Goal: Information Seeking & Learning: Learn about a topic

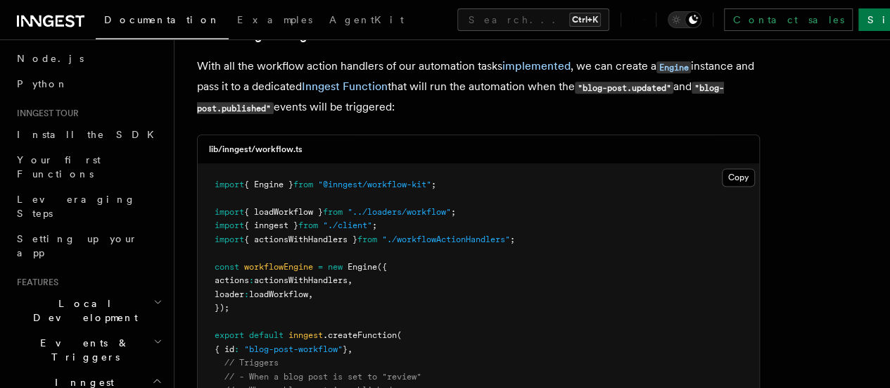
scroll to position [211, 0]
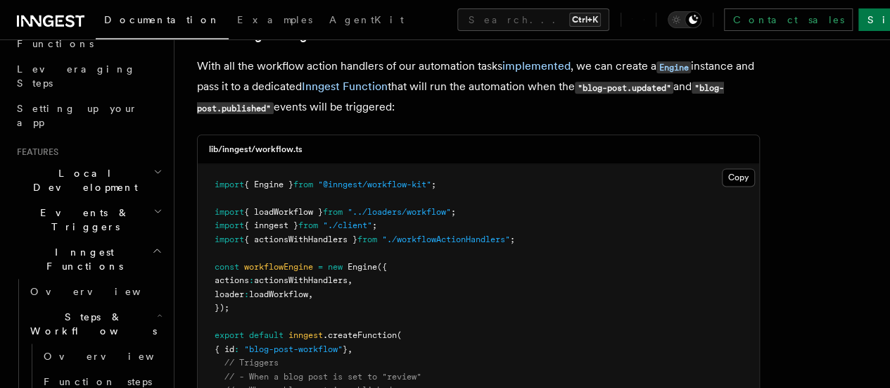
click at [79, 166] on span "Local Development" at bounding box center [82, 180] width 142 height 28
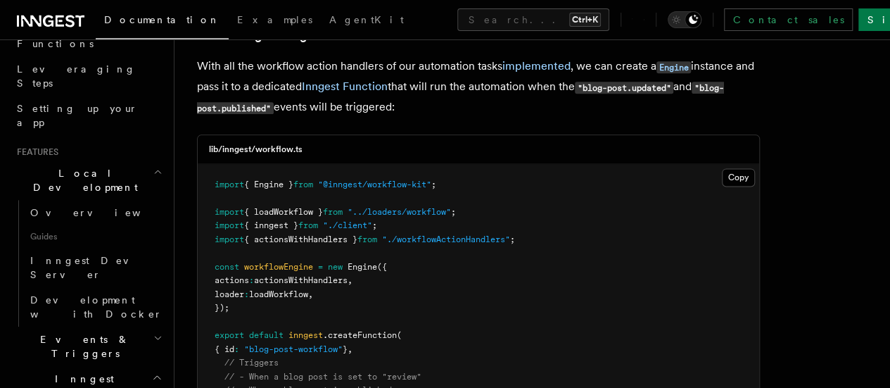
click at [79, 166] on span "Local Development" at bounding box center [82, 180] width 142 height 28
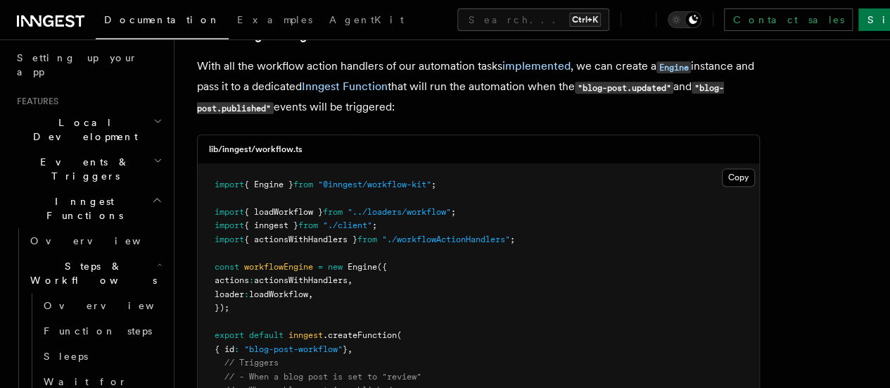
scroll to position [281, 0]
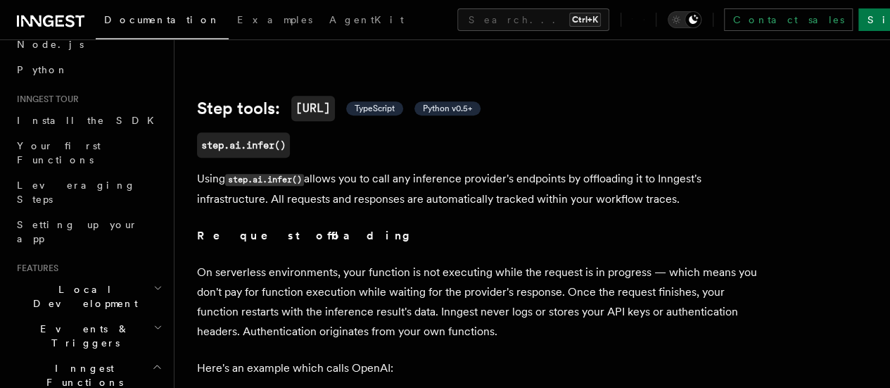
scroll to position [70, 0]
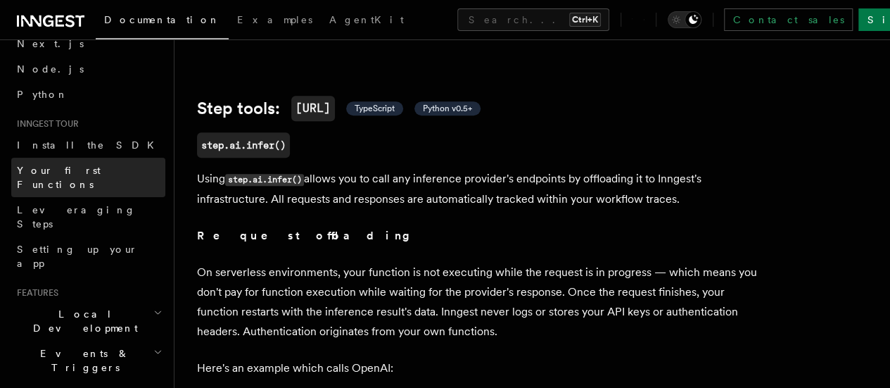
click at [82, 172] on span "Your first Functions" at bounding box center [59, 177] width 84 height 25
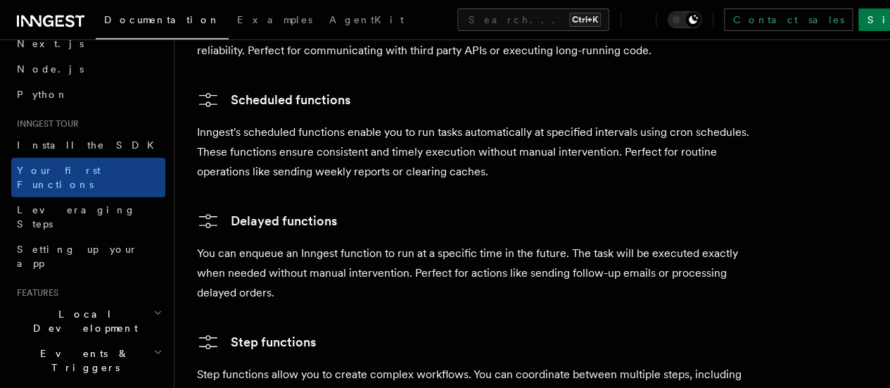
scroll to position [2111, 0]
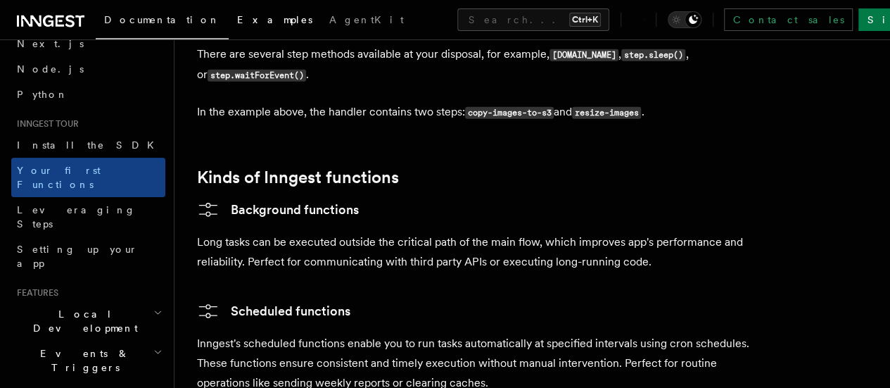
click at [237, 22] on span "Examples" at bounding box center [274, 19] width 75 height 11
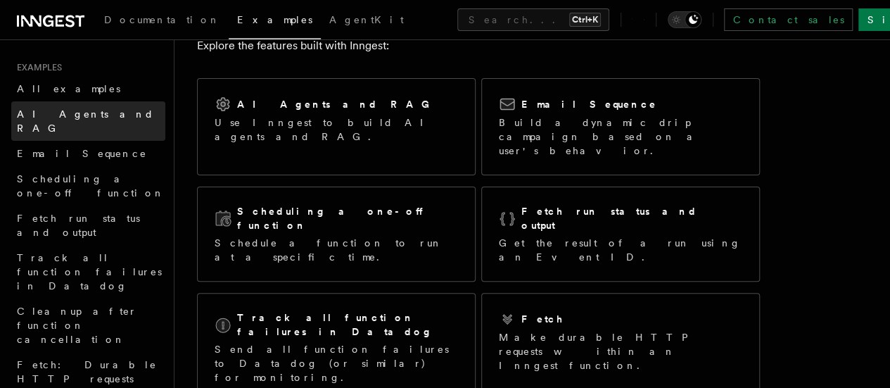
click at [61, 112] on span "AI Agents and RAG" at bounding box center [85, 120] width 137 height 25
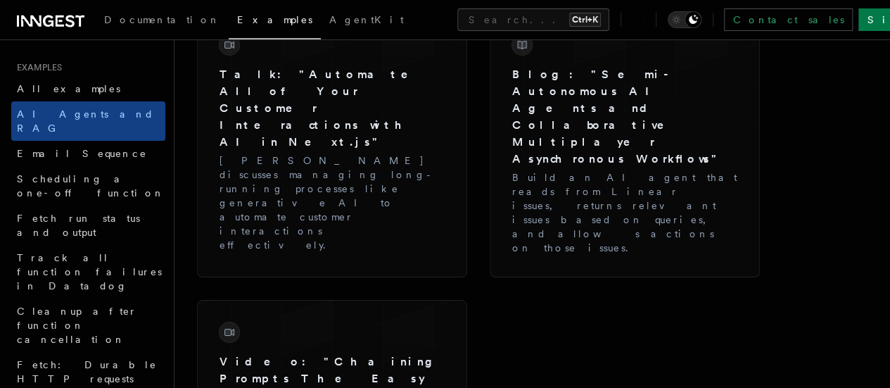
scroll to position [2533, 0]
